Goal: Navigation & Orientation: Find specific page/section

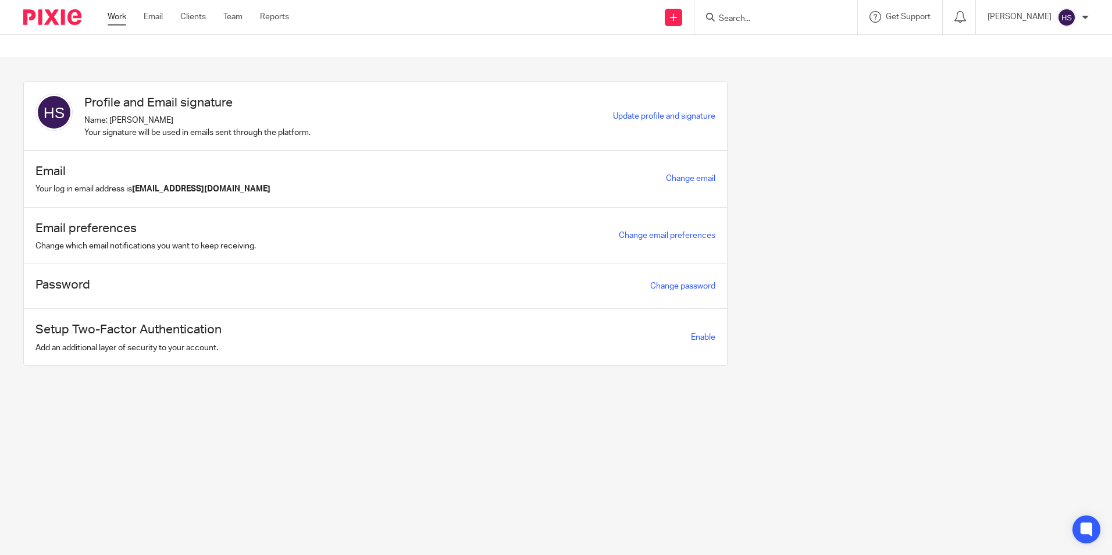
click at [108, 14] on link "Work" at bounding box center [117, 17] width 19 height 12
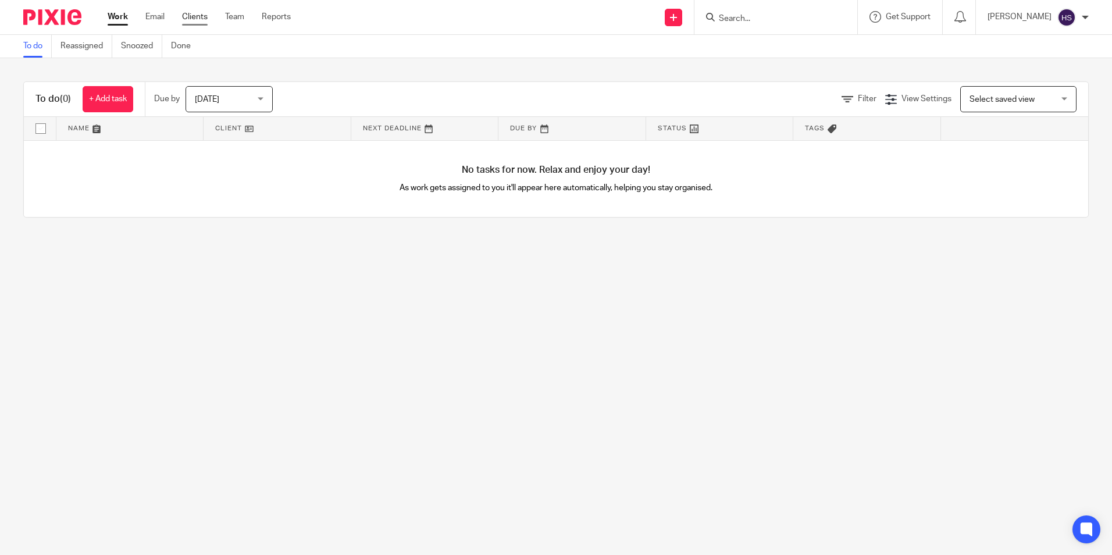
click at [195, 11] on link "Clients" at bounding box center [195, 17] width 26 height 12
